Goal: Find specific page/section: Find specific page/section

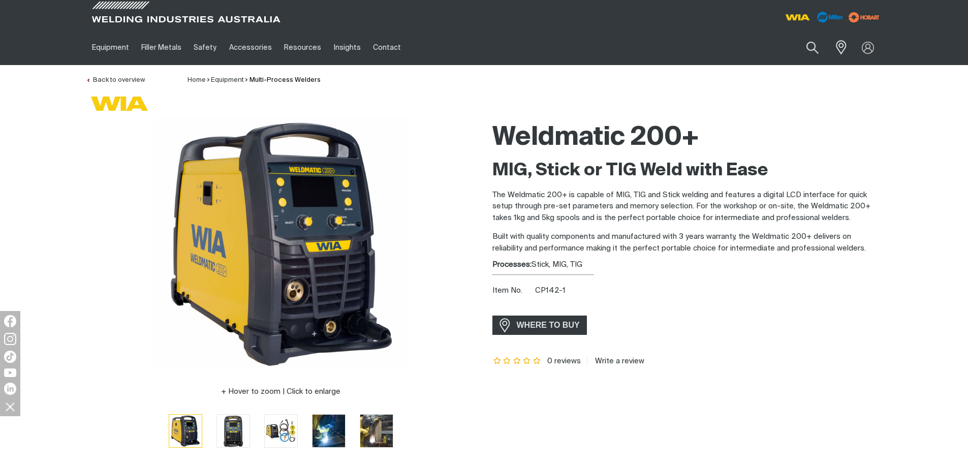
scroll to position [254, 0]
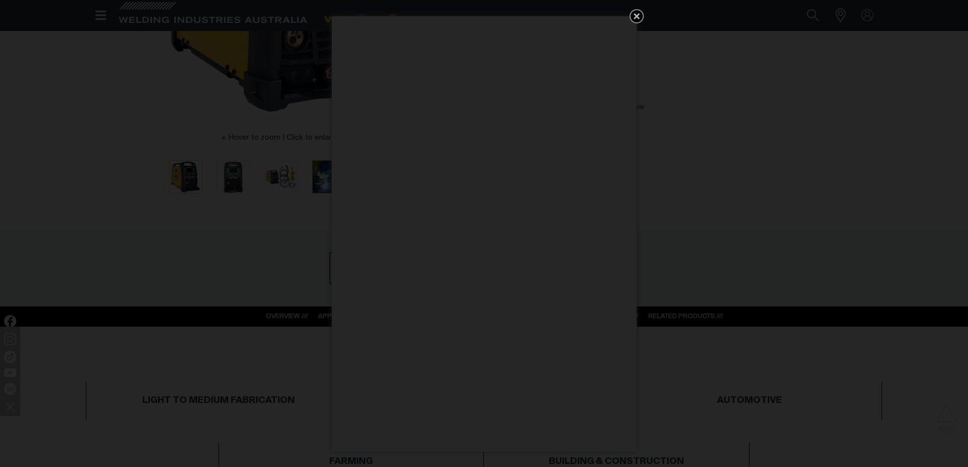
click at [634, 14] on icon "Get 5 WIA Welding Guides Free!" at bounding box center [637, 16] width 6 height 6
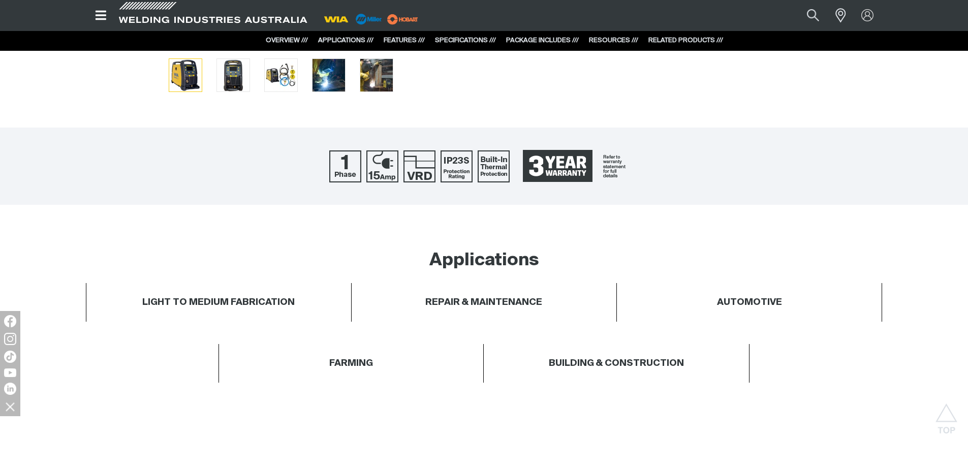
scroll to position [0, 0]
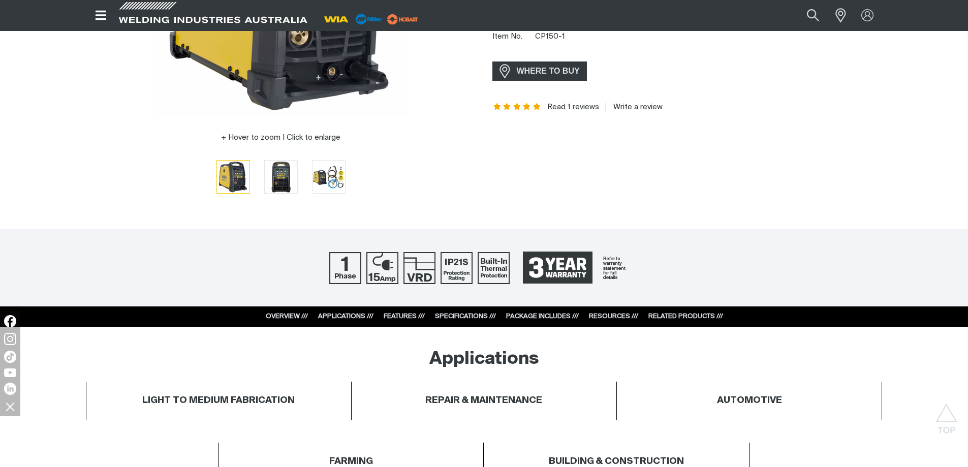
scroll to position [51, 0]
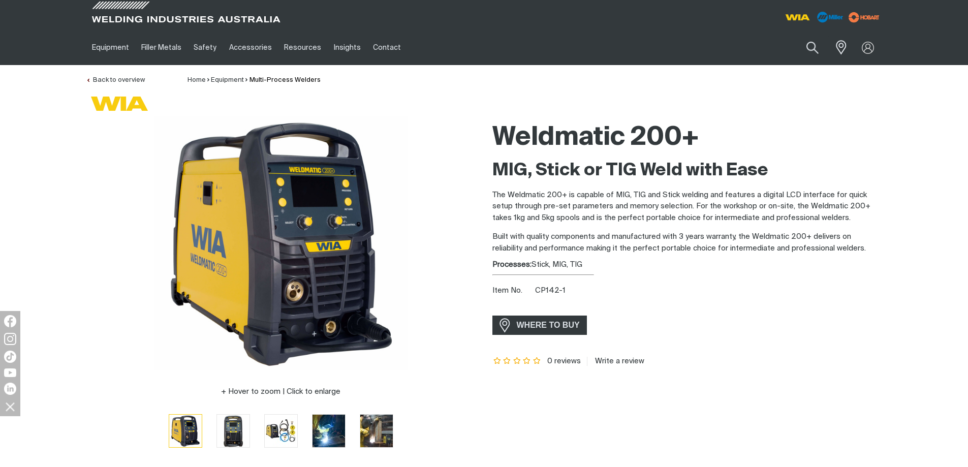
click at [605, 248] on p "Built with quality components and manufactured with 3 years warranty, the Weldm…" at bounding box center [687, 242] width 390 height 23
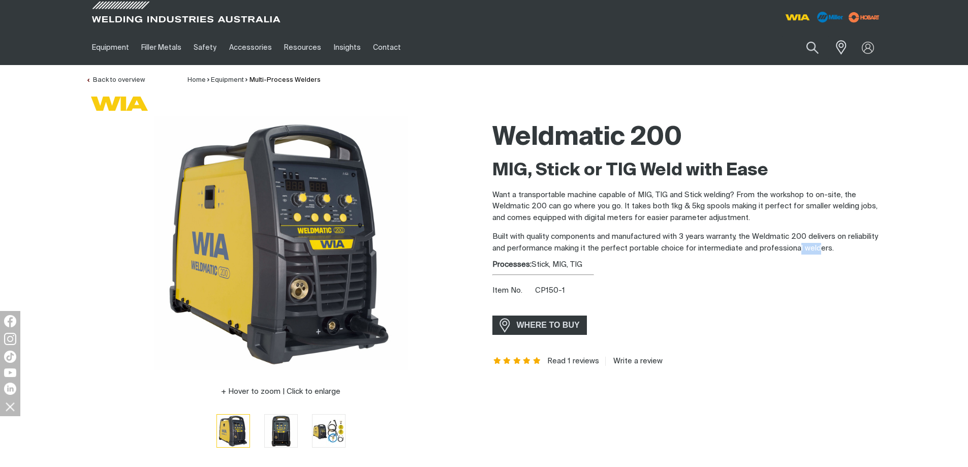
drag, startPoint x: 811, startPoint y: 246, endPoint x: 612, endPoint y: 227, distance: 199.7
click at [779, 246] on p "Built with quality components and manufactured with 3 years warranty, the Weldm…" at bounding box center [687, 242] width 390 height 23
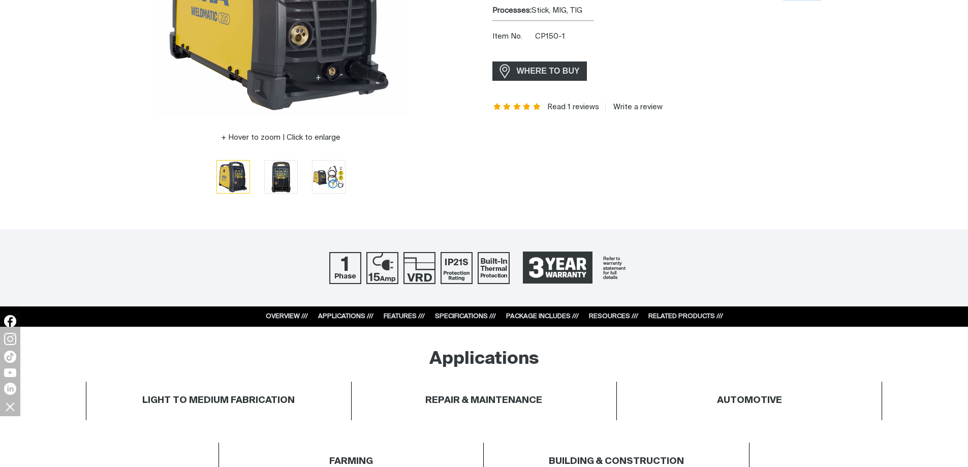
scroll to position [356, 0]
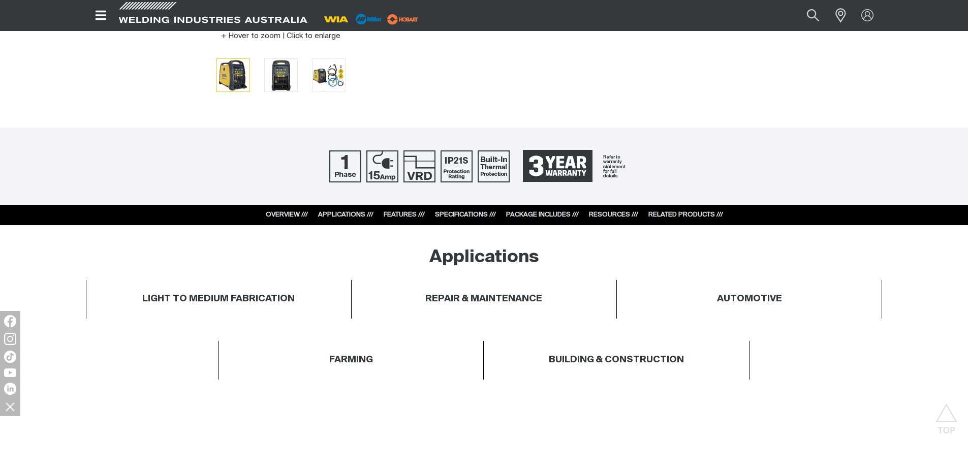
click at [669, 171] on div at bounding box center [484, 166] width 968 height 77
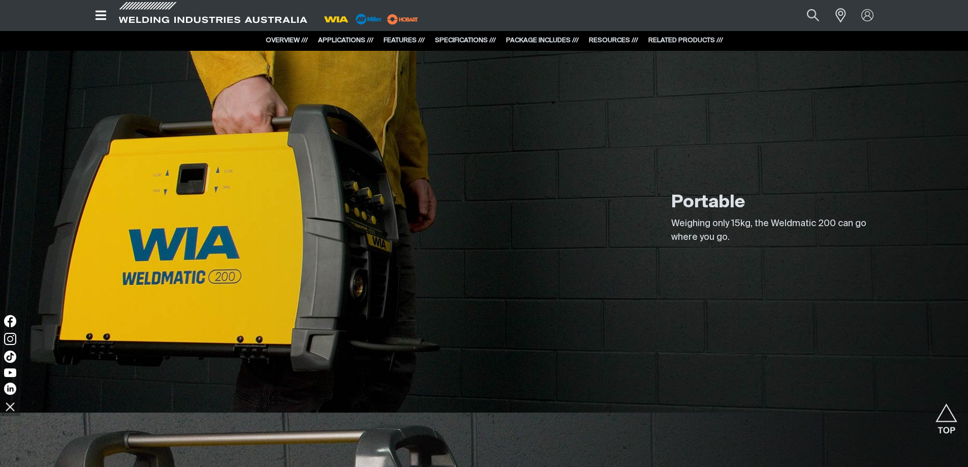
scroll to position [0, 0]
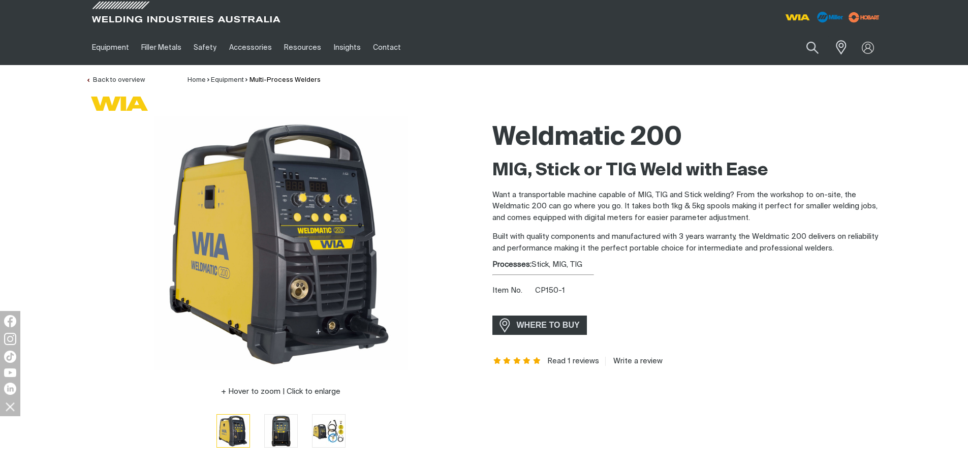
click at [701, 199] on p "Want a transportable machine capable of MIG, TIG and Stick welding? From the wo…" at bounding box center [687, 207] width 390 height 35
click at [551, 329] on span "WHERE TO BUY" at bounding box center [548, 325] width 76 height 16
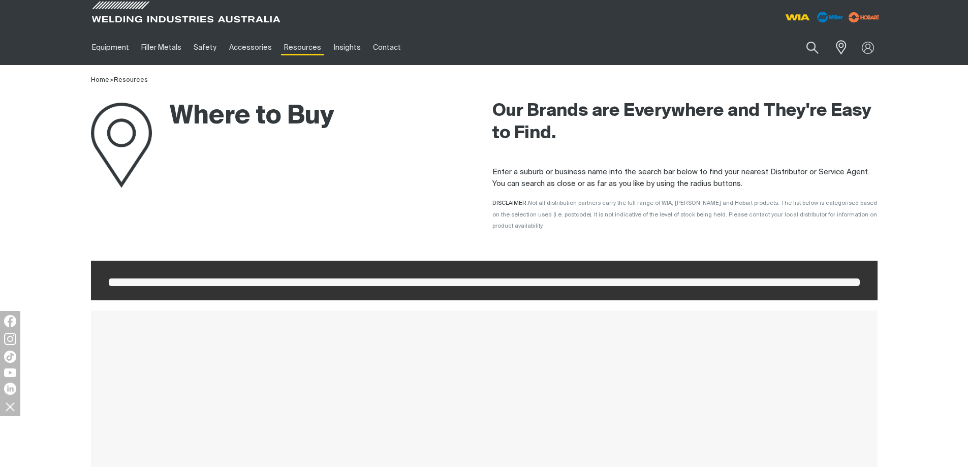
click at [478, 276] on div at bounding box center [484, 281] width 787 height 40
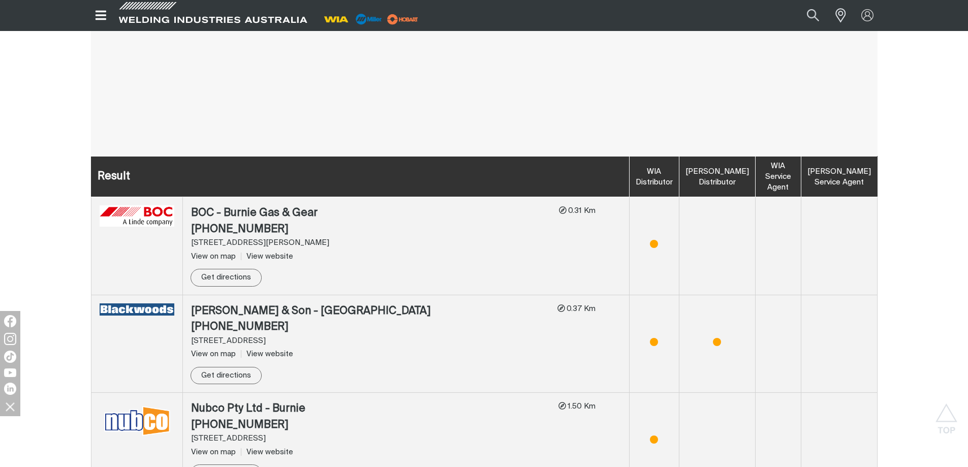
scroll to position [203, 0]
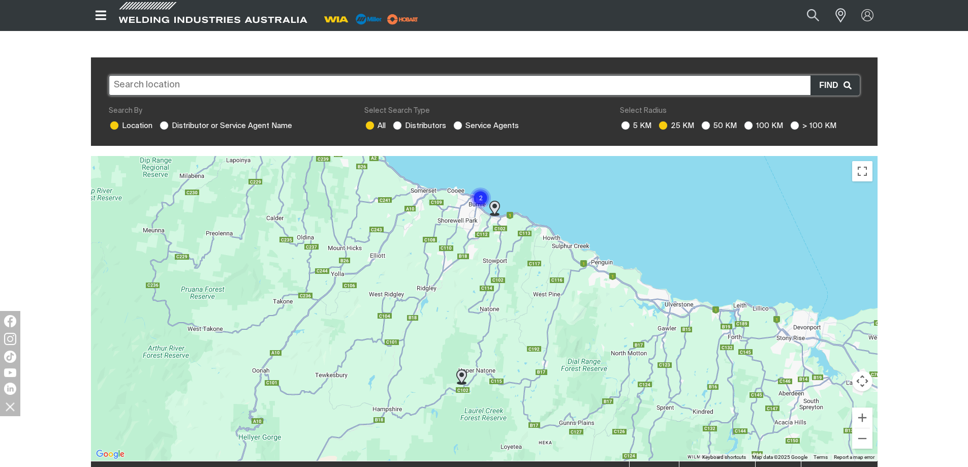
drag, startPoint x: 538, startPoint y: 319, endPoint x: 264, endPoint y: 227, distance: 288.8
click at [272, 231] on div "To navigate, press the arrow keys." at bounding box center [484, 308] width 787 height 305
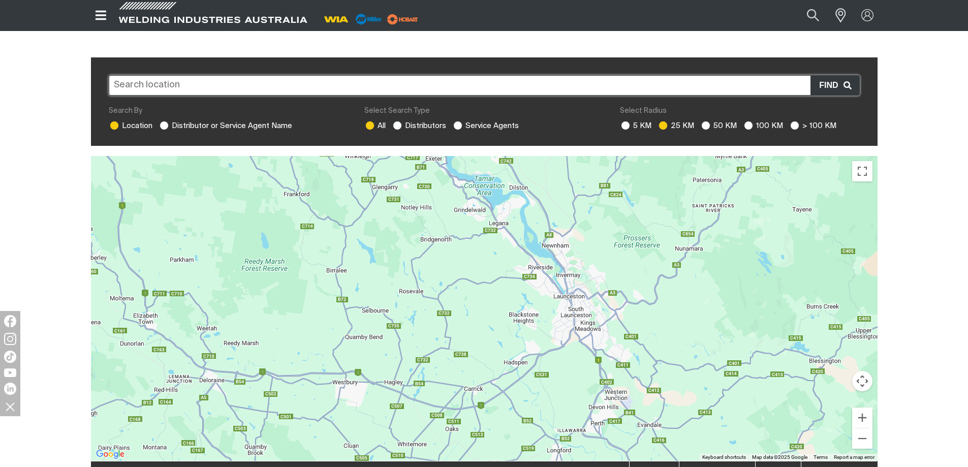
drag, startPoint x: 447, startPoint y: 299, endPoint x: 277, endPoint y: 210, distance: 191.2
click at [277, 210] on div "To navigate, press the arrow keys." at bounding box center [484, 308] width 787 height 305
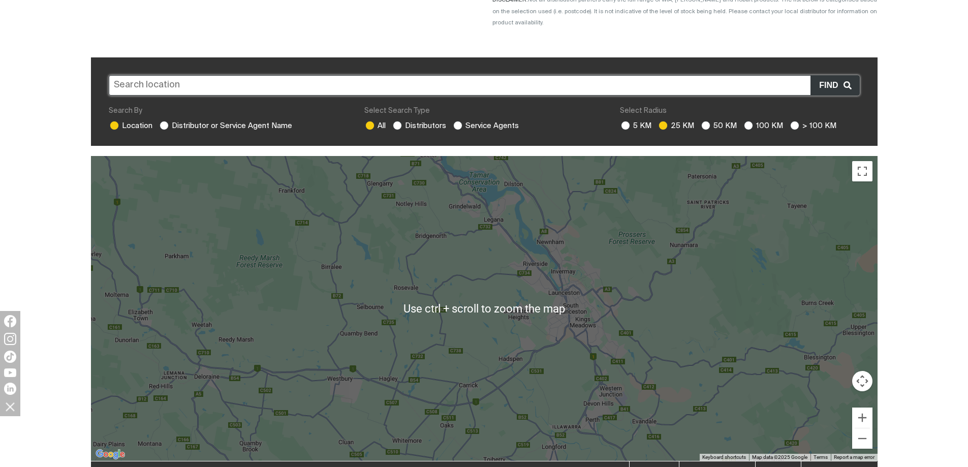
scroll to position [254, 0]
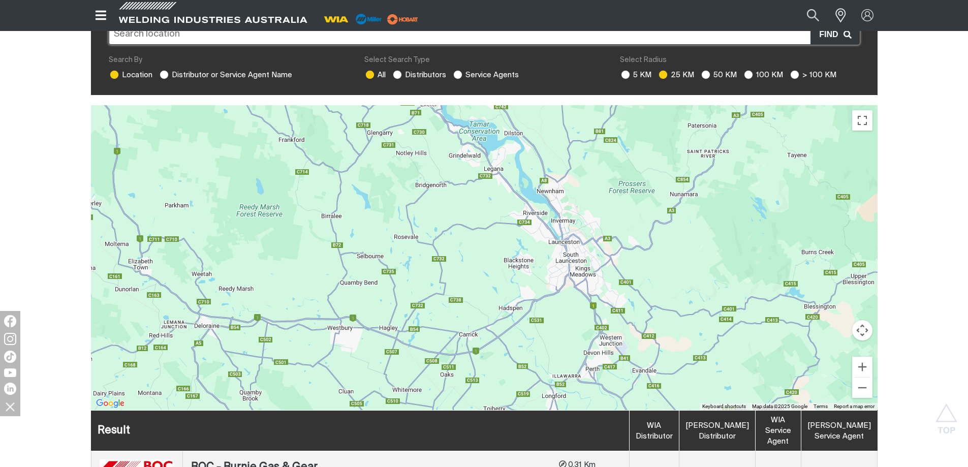
click at [565, 244] on div "To navigate, press the arrow keys." at bounding box center [484, 257] width 787 height 305
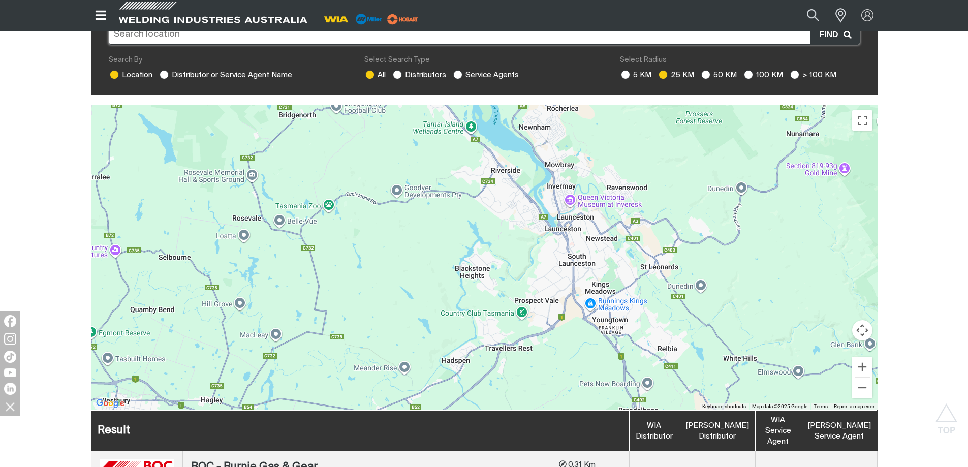
click at [563, 237] on div "To navigate, press the arrow keys." at bounding box center [484, 257] width 787 height 305
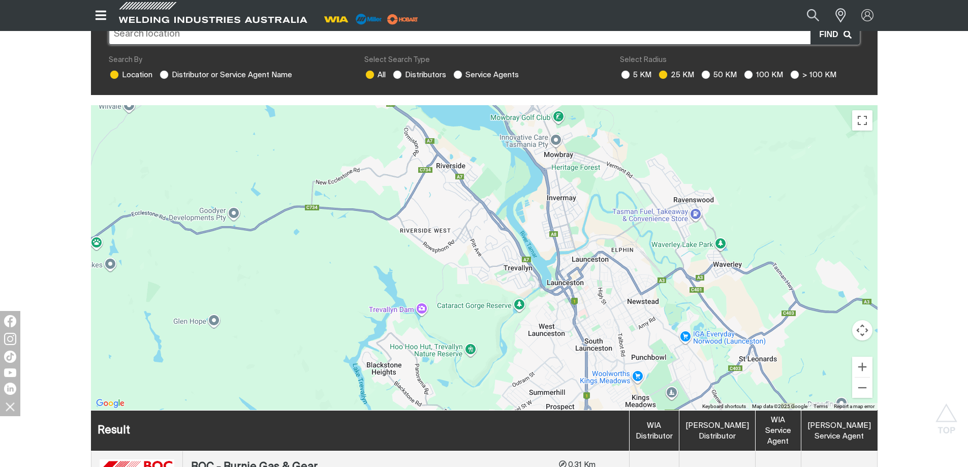
drag, startPoint x: 554, startPoint y: 192, endPoint x: 556, endPoint y: 265, distance: 73.2
click at [556, 265] on div "To navigate, press the arrow keys." at bounding box center [484, 257] width 787 height 305
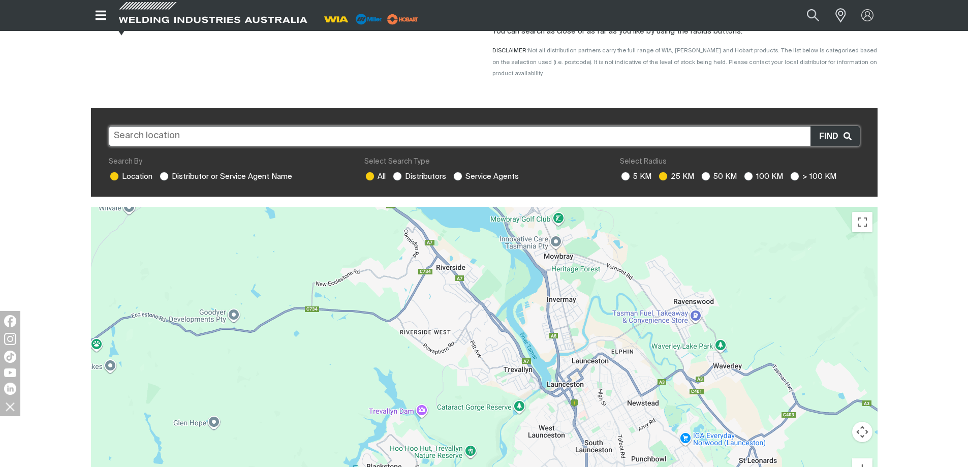
click at [364, 126] on input "text" at bounding box center [484, 136] width 751 height 20
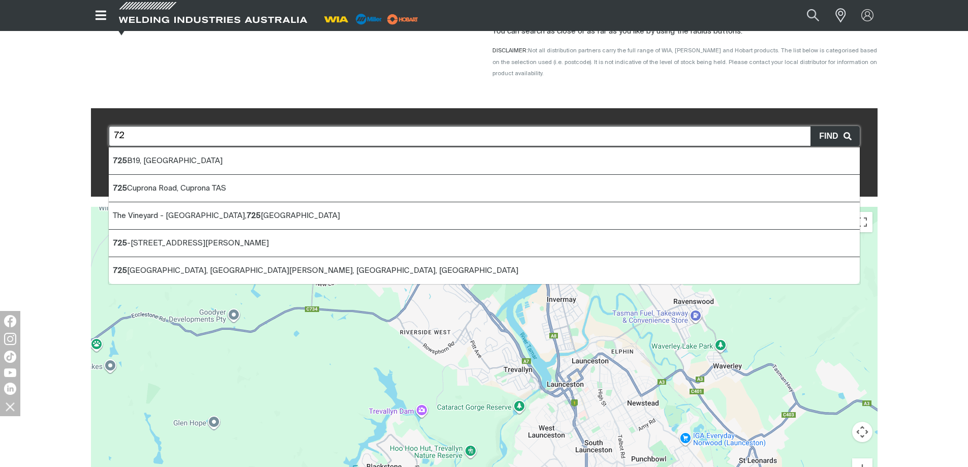
type input "7"
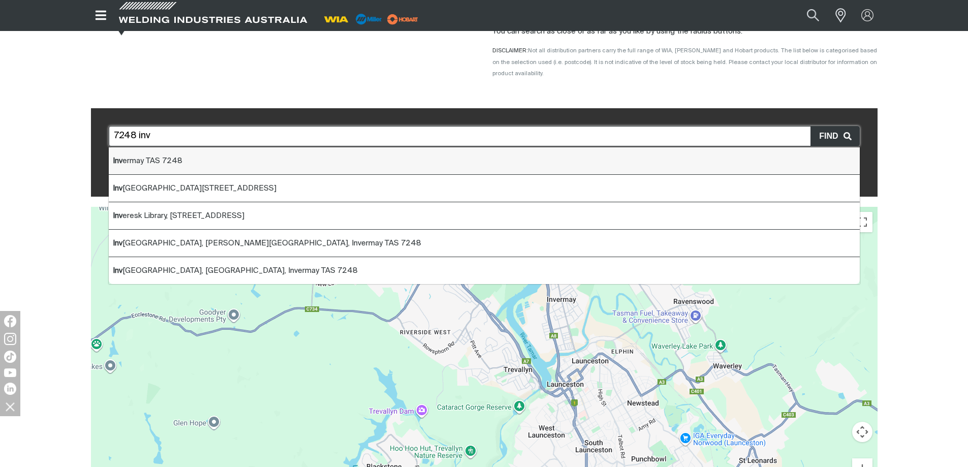
click at [309, 150] on li "Inv ermay TAS 7248" at bounding box center [484, 160] width 751 height 27
type input "Invermay TAS 7248"
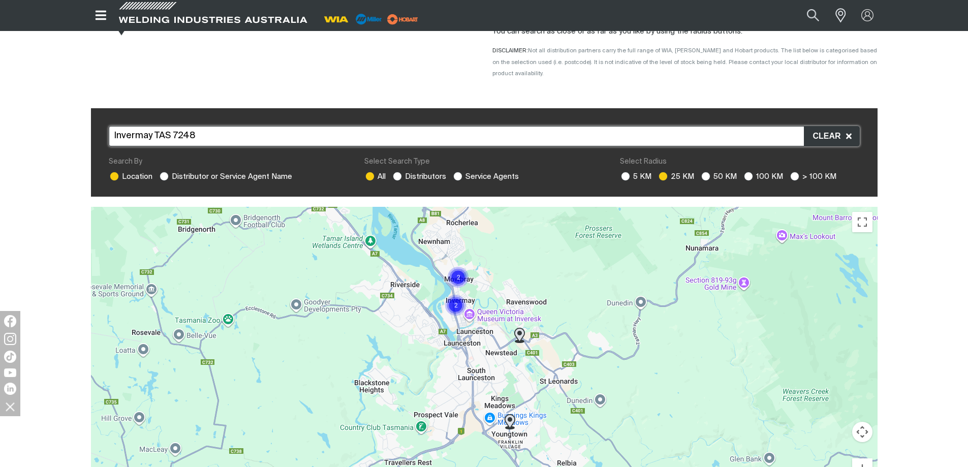
click at [427, 297] on div "To navigate, press the arrow keys." at bounding box center [484, 359] width 787 height 305
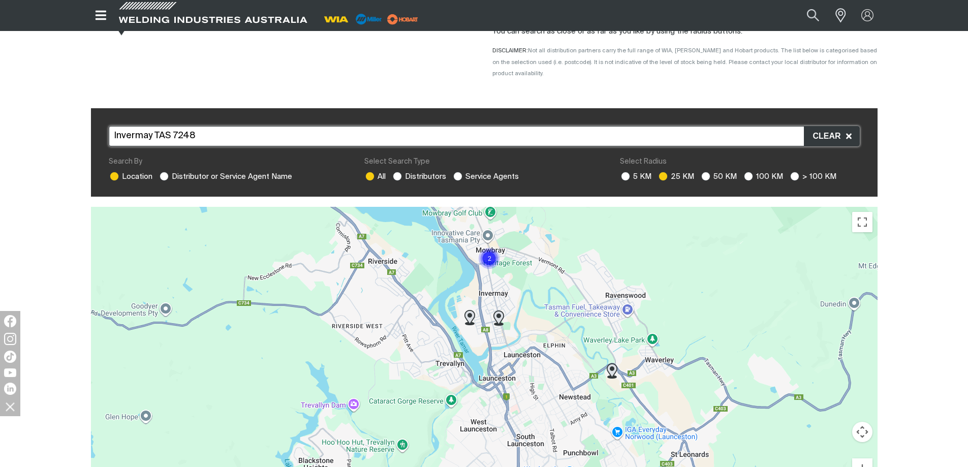
click at [442, 295] on div "To navigate, press the arrow keys." at bounding box center [484, 359] width 787 height 305
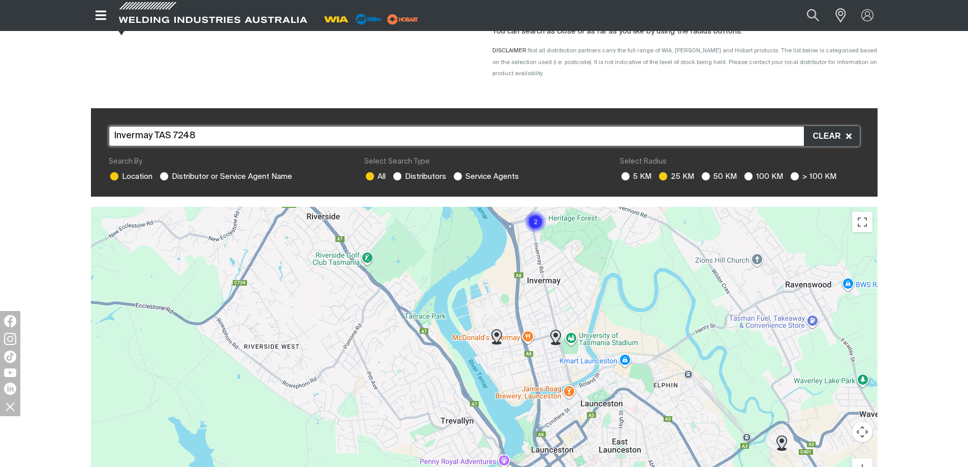
click at [604, 323] on div "To navigate, press the arrow keys." at bounding box center [484, 359] width 787 height 305
click at [610, 309] on div "To navigate, press the arrow keys." at bounding box center [484, 359] width 787 height 305
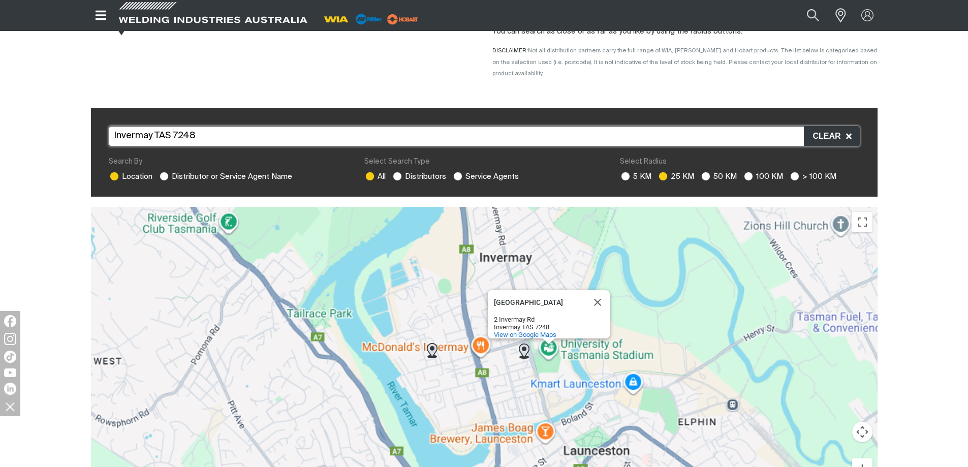
click at [610, 309] on div "To navigate, press the arrow keys. [GEOGRAPHIC_DATA] [GEOGRAPHIC_DATA] [STREET_…" at bounding box center [484, 359] width 787 height 305
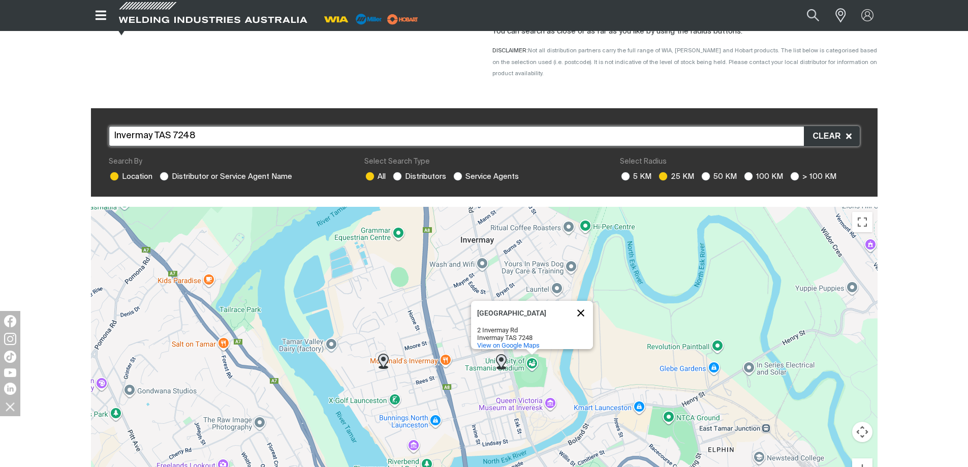
click at [578, 301] on button "Close" at bounding box center [581, 313] width 24 height 24
click at [506, 372] on div "To navigate, press the arrow keys." at bounding box center [484, 359] width 787 height 305
click at [503, 374] on div "To navigate, press the arrow keys." at bounding box center [484, 359] width 787 height 305
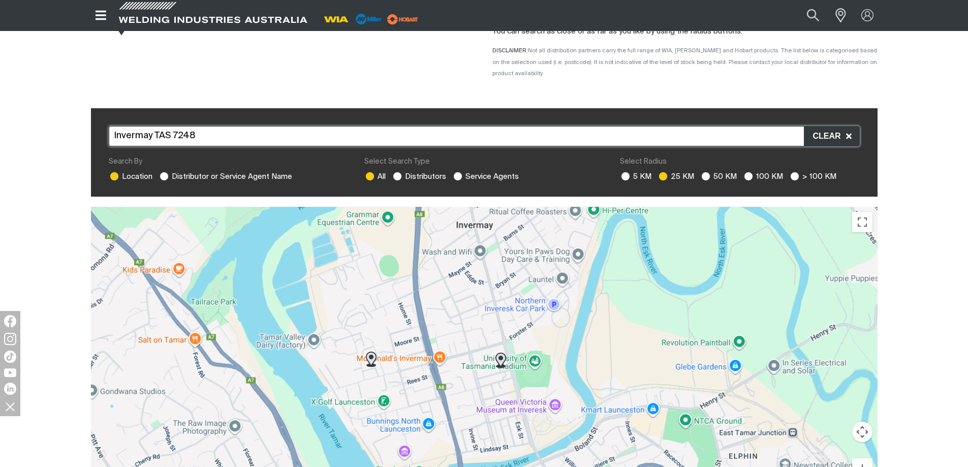
click at [503, 374] on div "To navigate, press the arrow keys." at bounding box center [484, 359] width 787 height 305
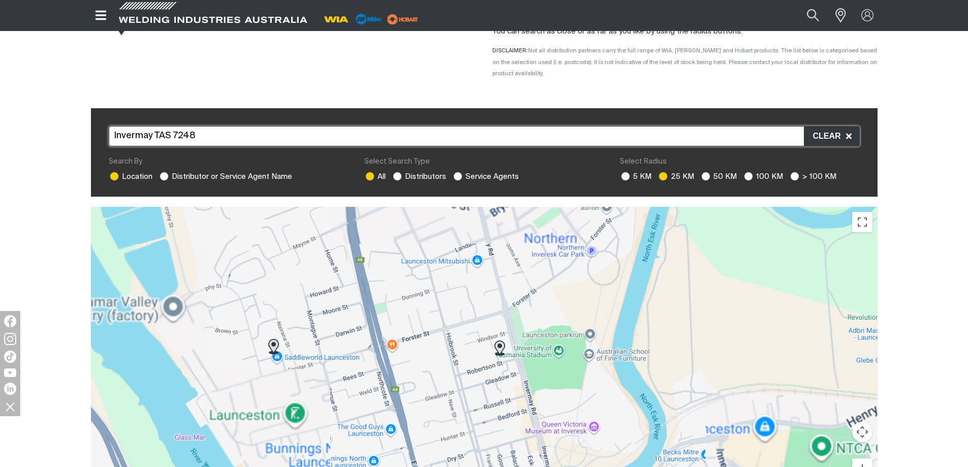
click at [503, 374] on div "To navigate, press the arrow keys." at bounding box center [484, 359] width 787 height 305
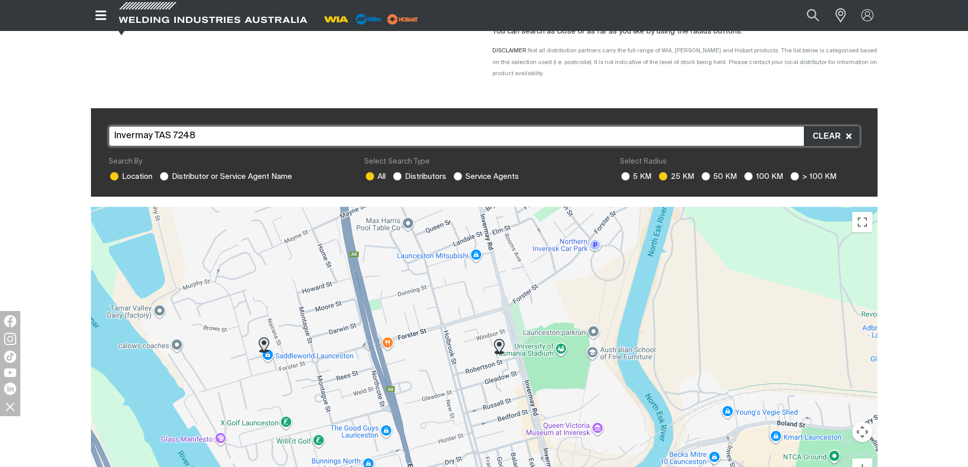
drag, startPoint x: 502, startPoint y: 372, endPoint x: 498, endPoint y: 359, distance: 14.5
click at [500, 369] on div "To navigate, press the arrow keys." at bounding box center [484, 359] width 787 height 305
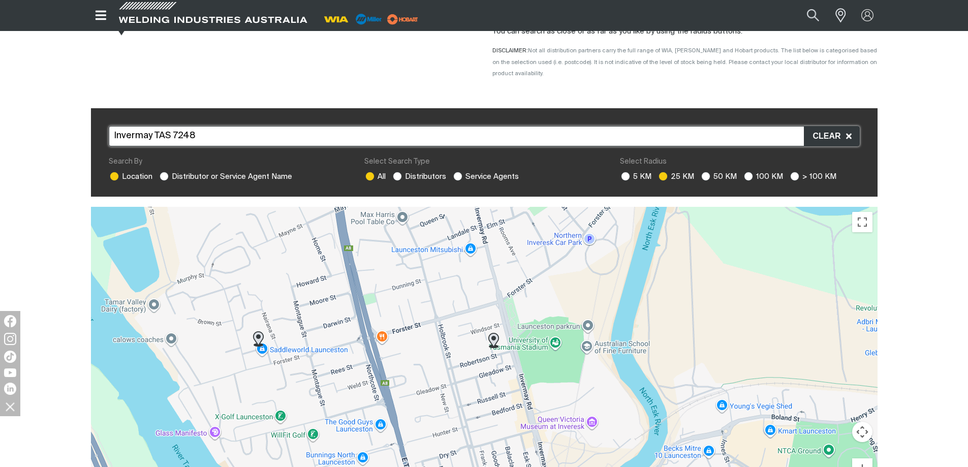
click at [495, 333] on img at bounding box center [493, 340] width 11 height 15
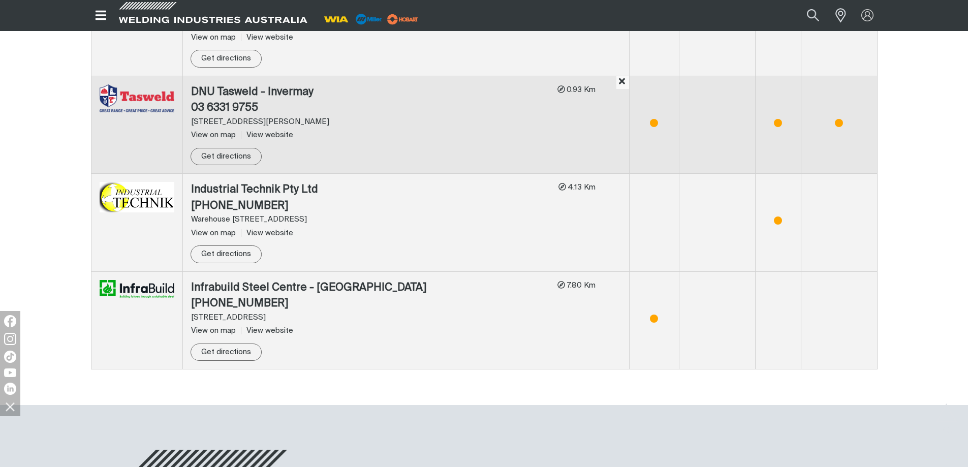
scroll to position [618, 0]
